Goal: Task Accomplishment & Management: Manage account settings

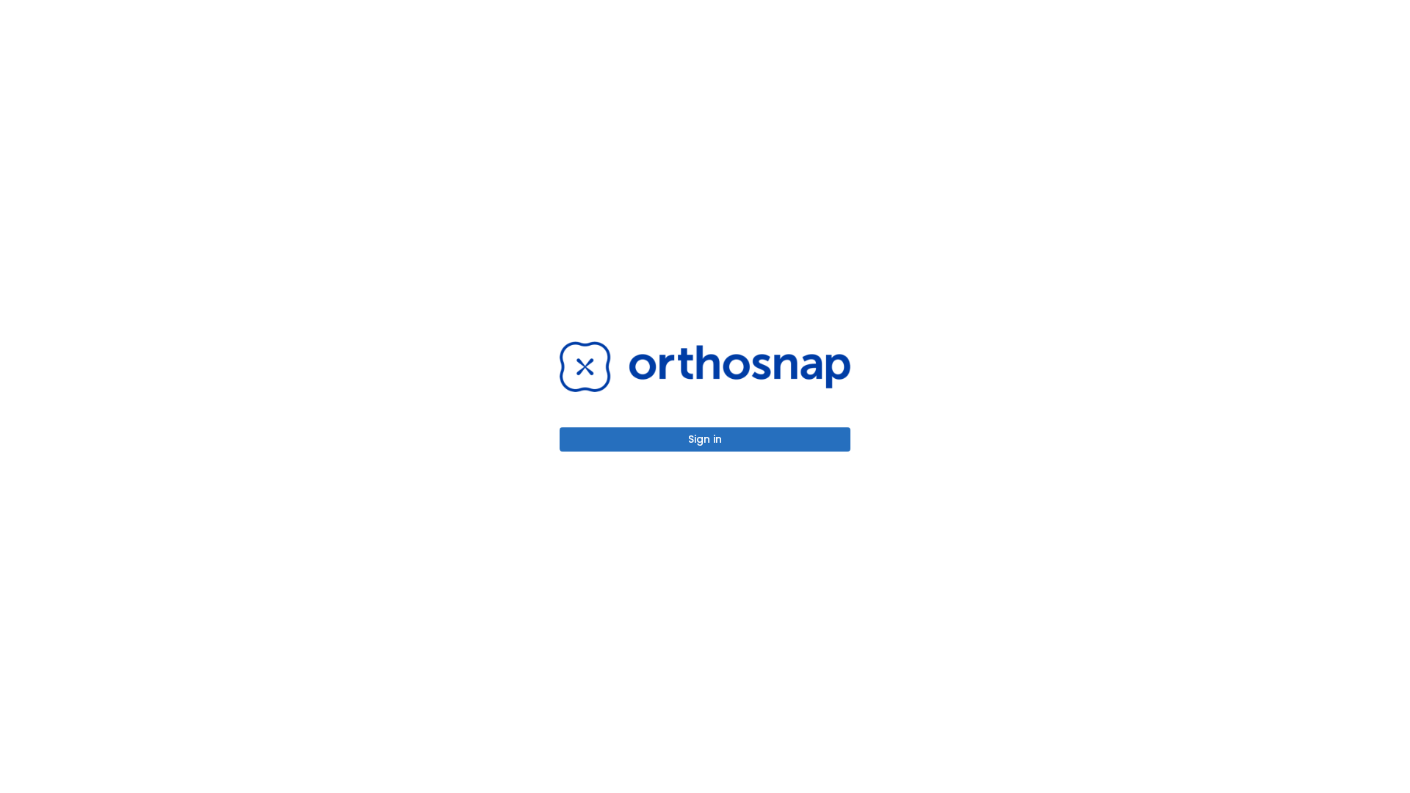
click at [705, 439] on button "Sign in" at bounding box center [705, 439] width 291 height 24
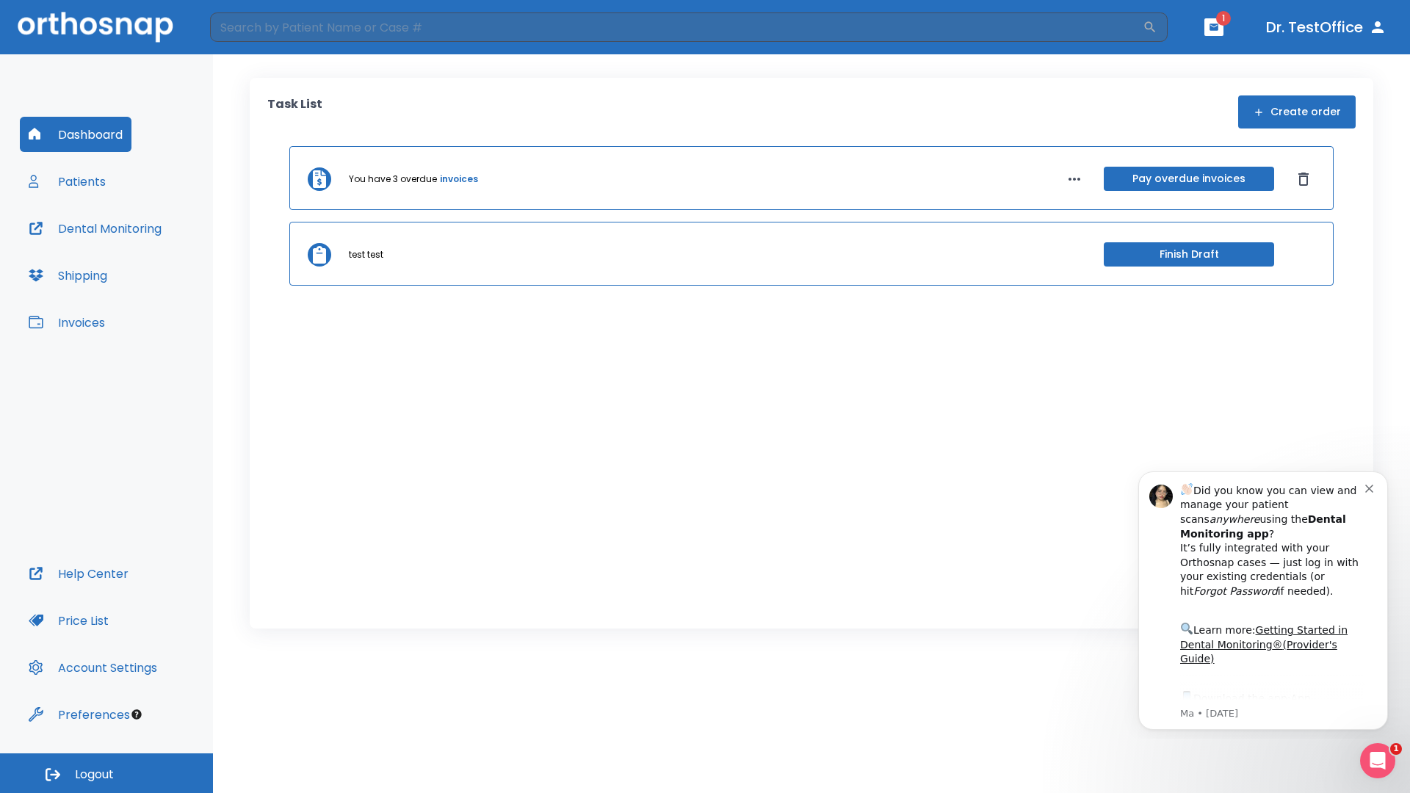
click at [106, 773] on span "Logout" at bounding box center [94, 775] width 39 height 16
